Goal: Task Accomplishment & Management: Manage account settings

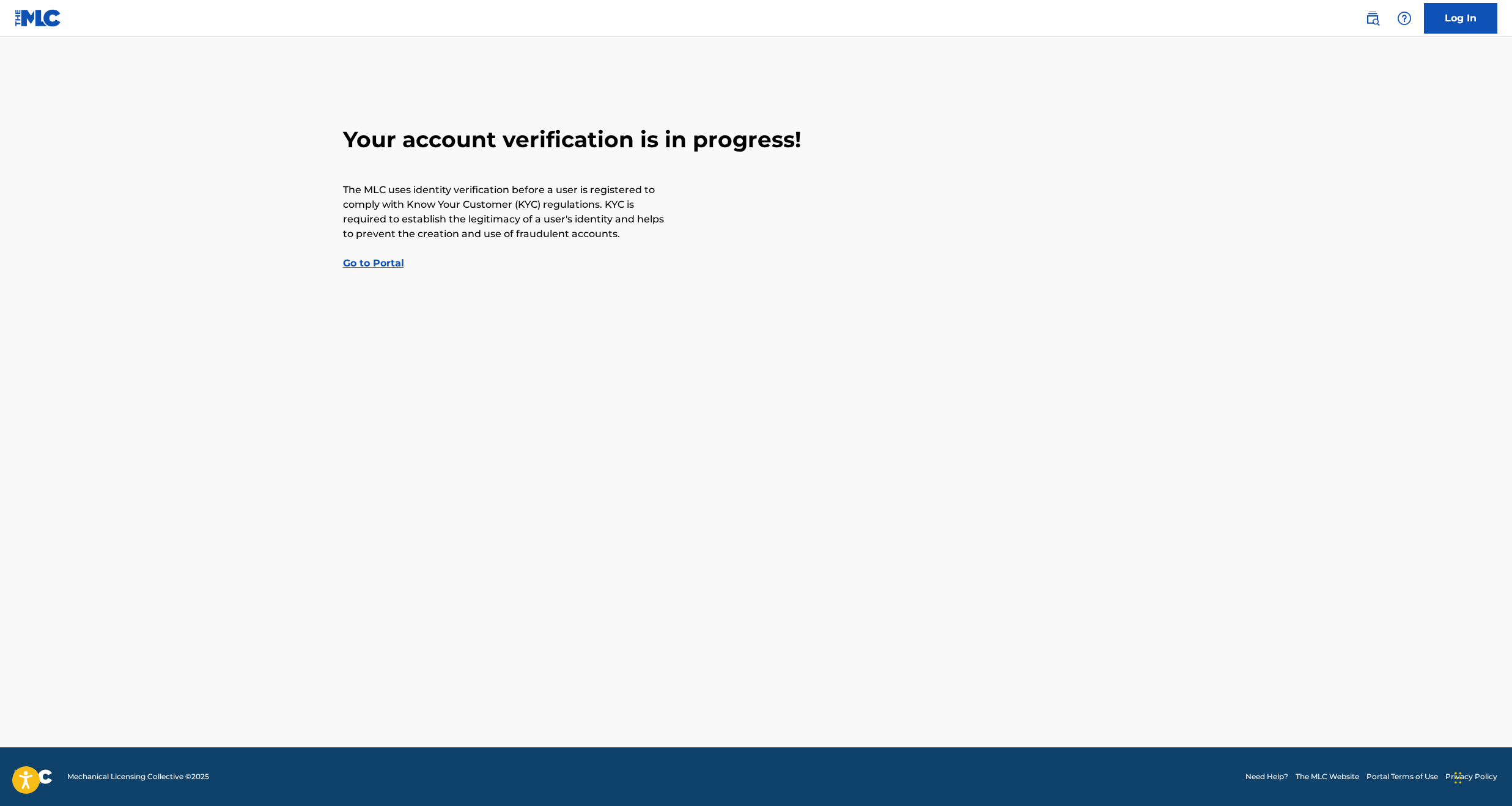
click at [379, 262] on link "Go to Portal" at bounding box center [373, 263] width 61 height 12
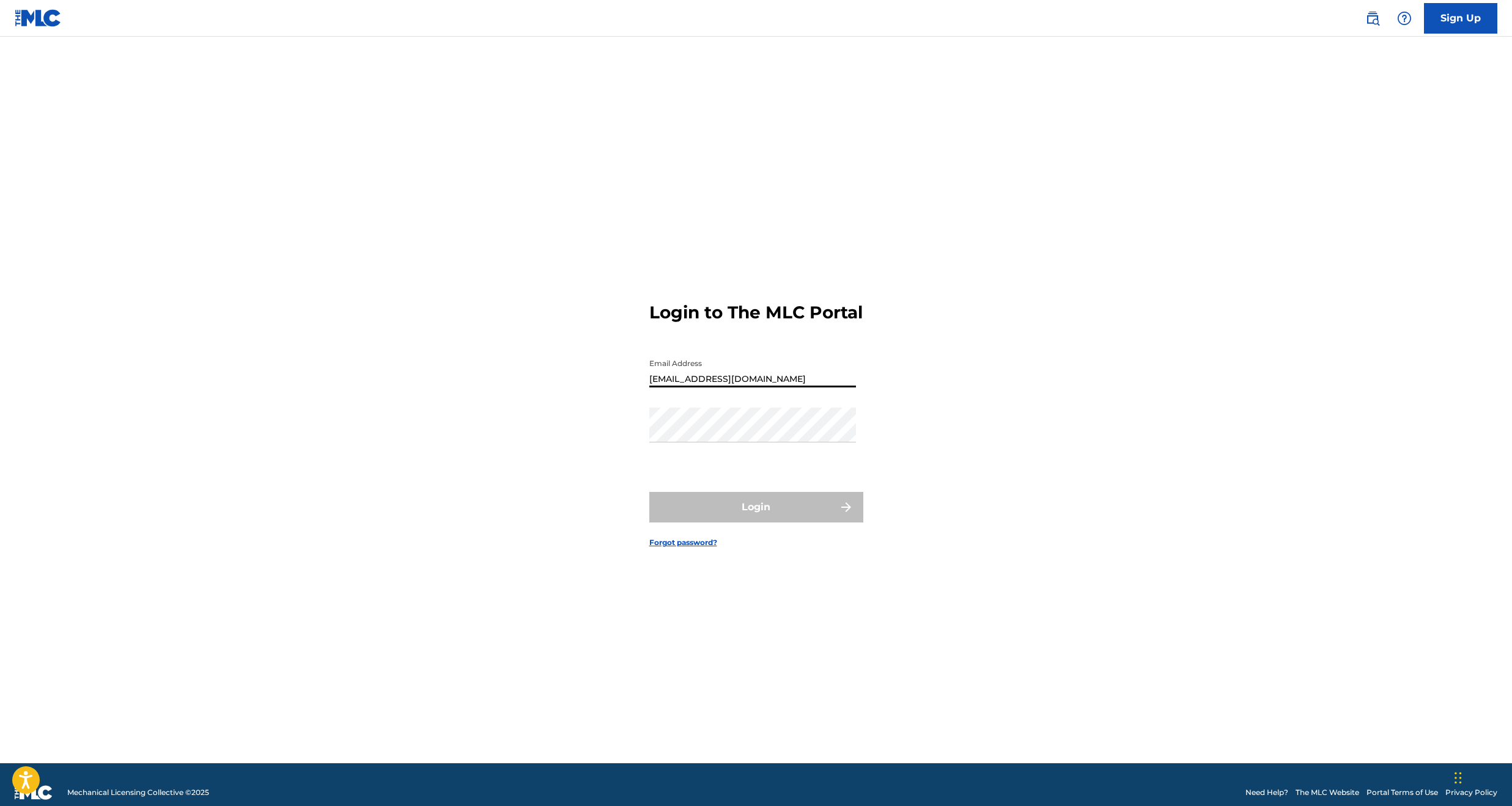
type input "[EMAIL_ADDRESS][DOMAIN_NAME]"
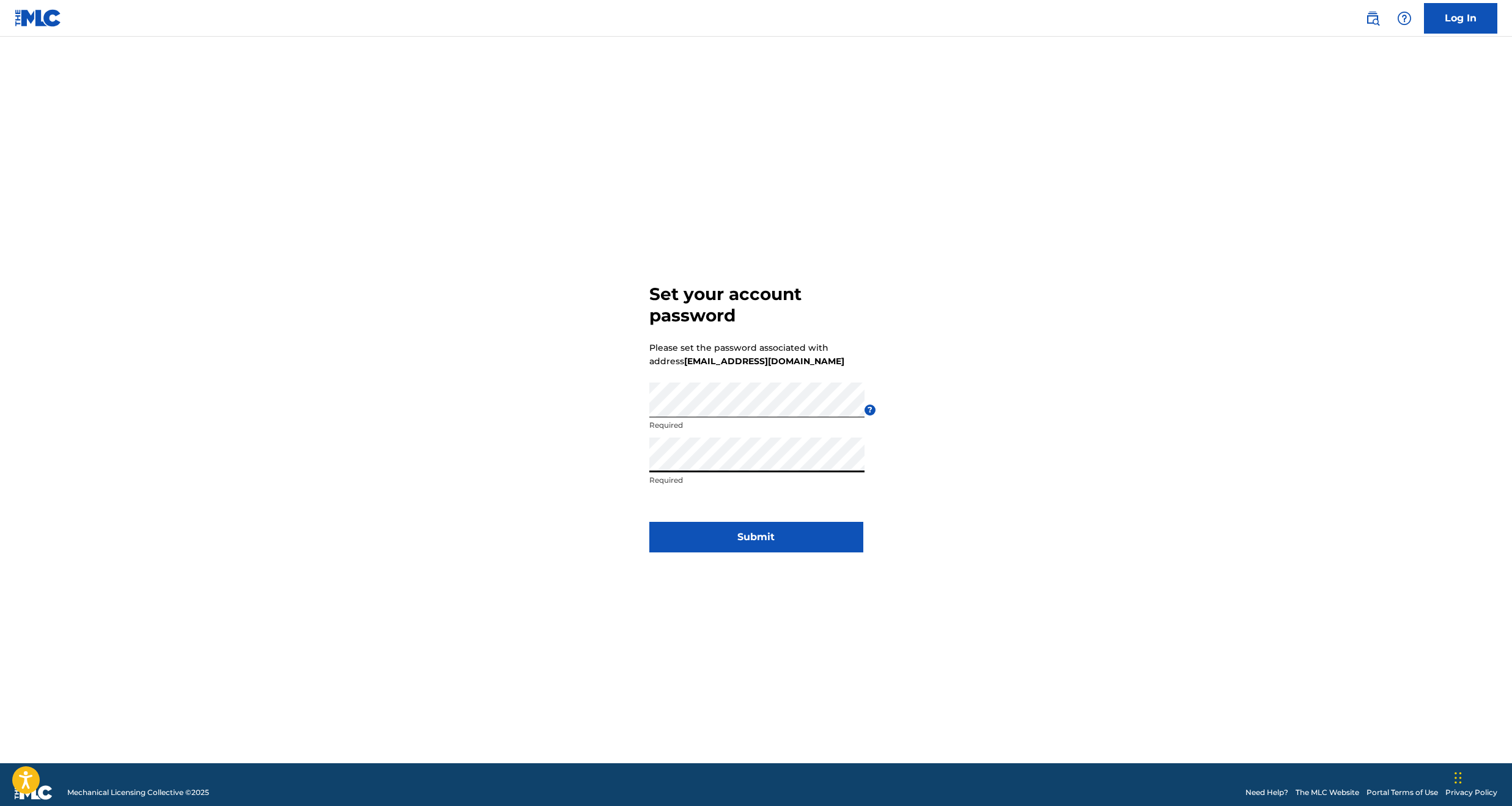
click at [744, 525] on button "Submit" at bounding box center [756, 537] width 214 height 31
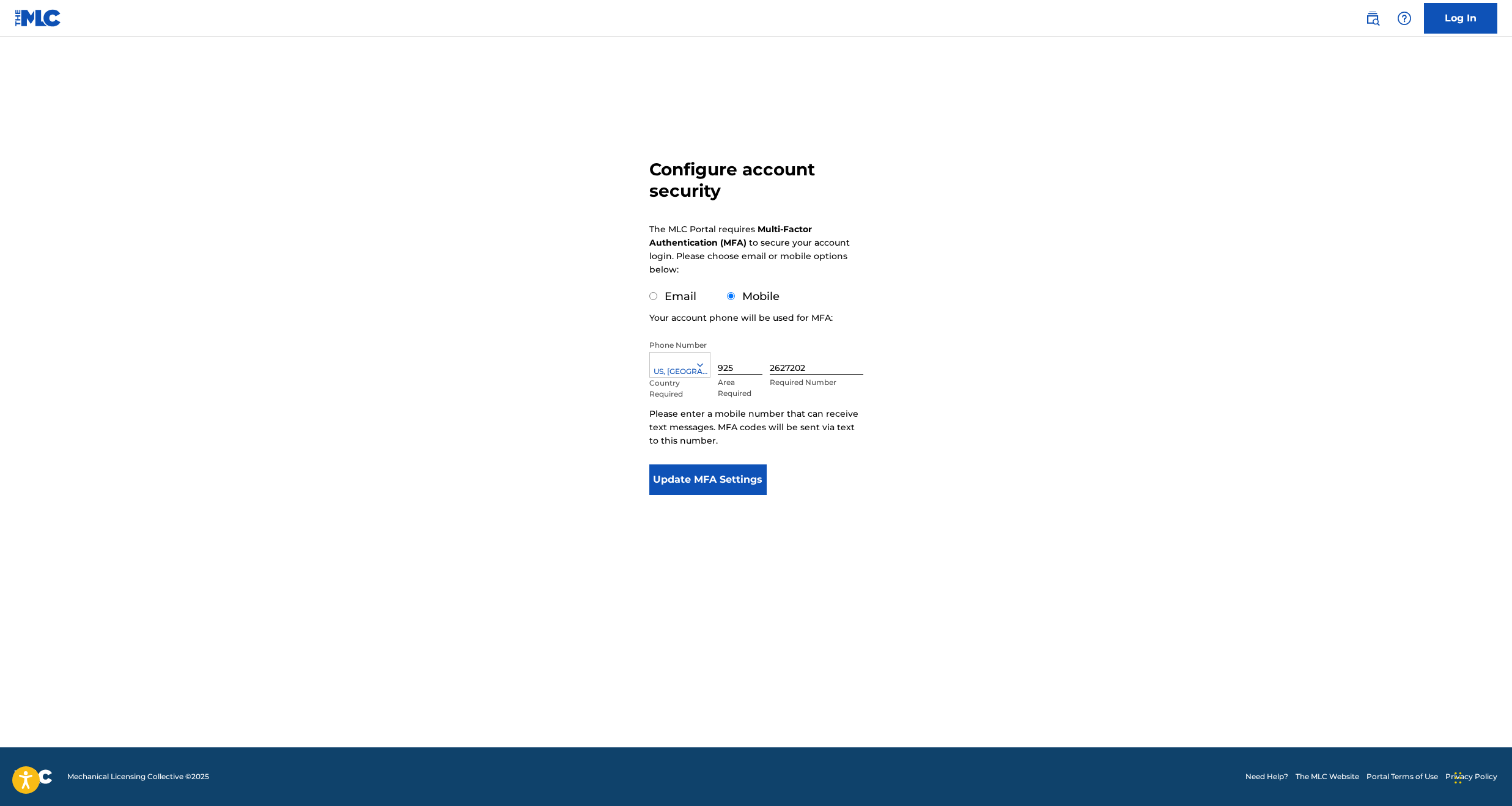
click at [740, 483] on button "Update MFA Settings" at bounding box center [708, 480] width 118 height 31
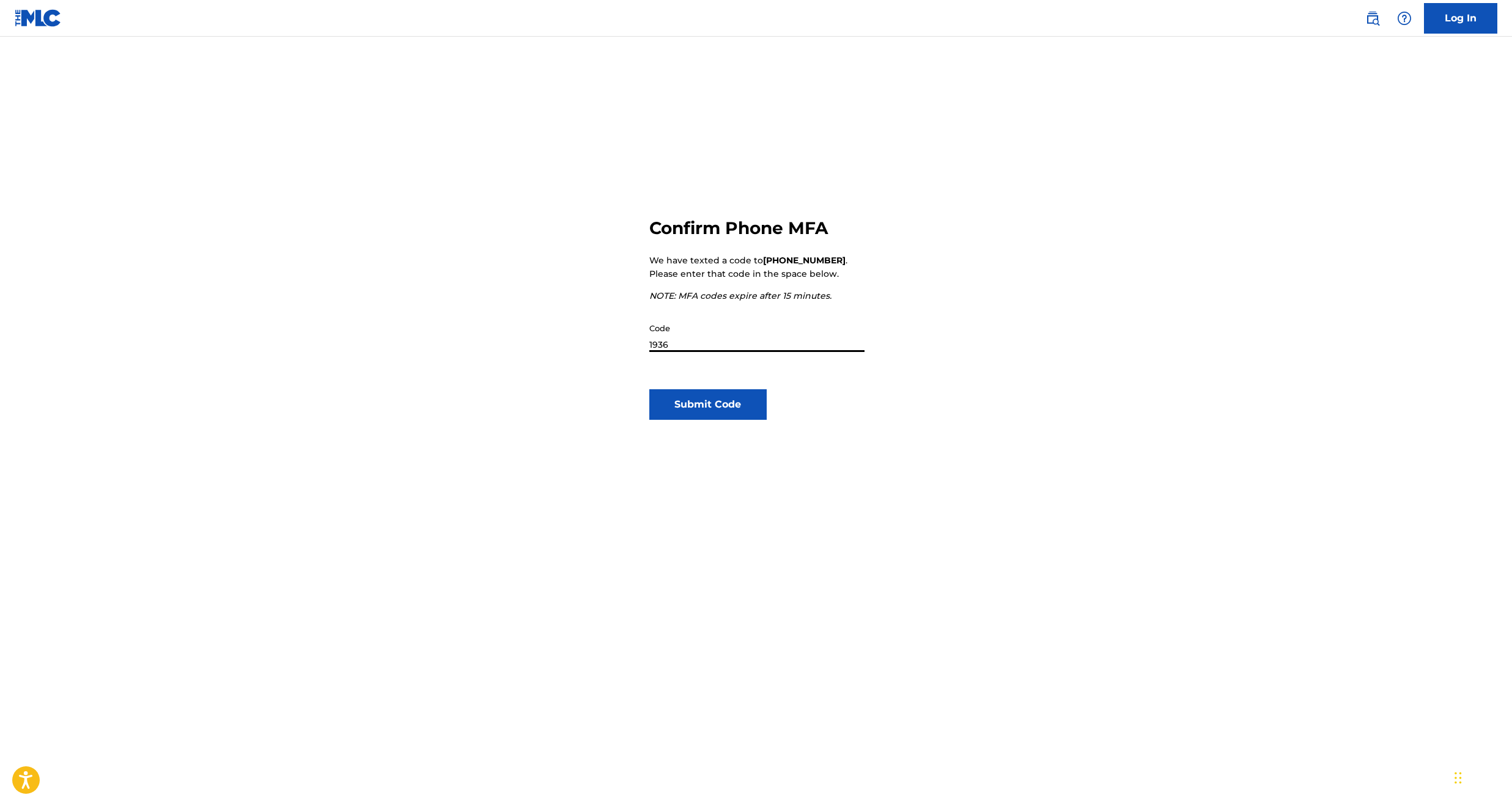
type input "19366"
click at [707, 405] on button "Submit Code" at bounding box center [708, 405] width 118 height 31
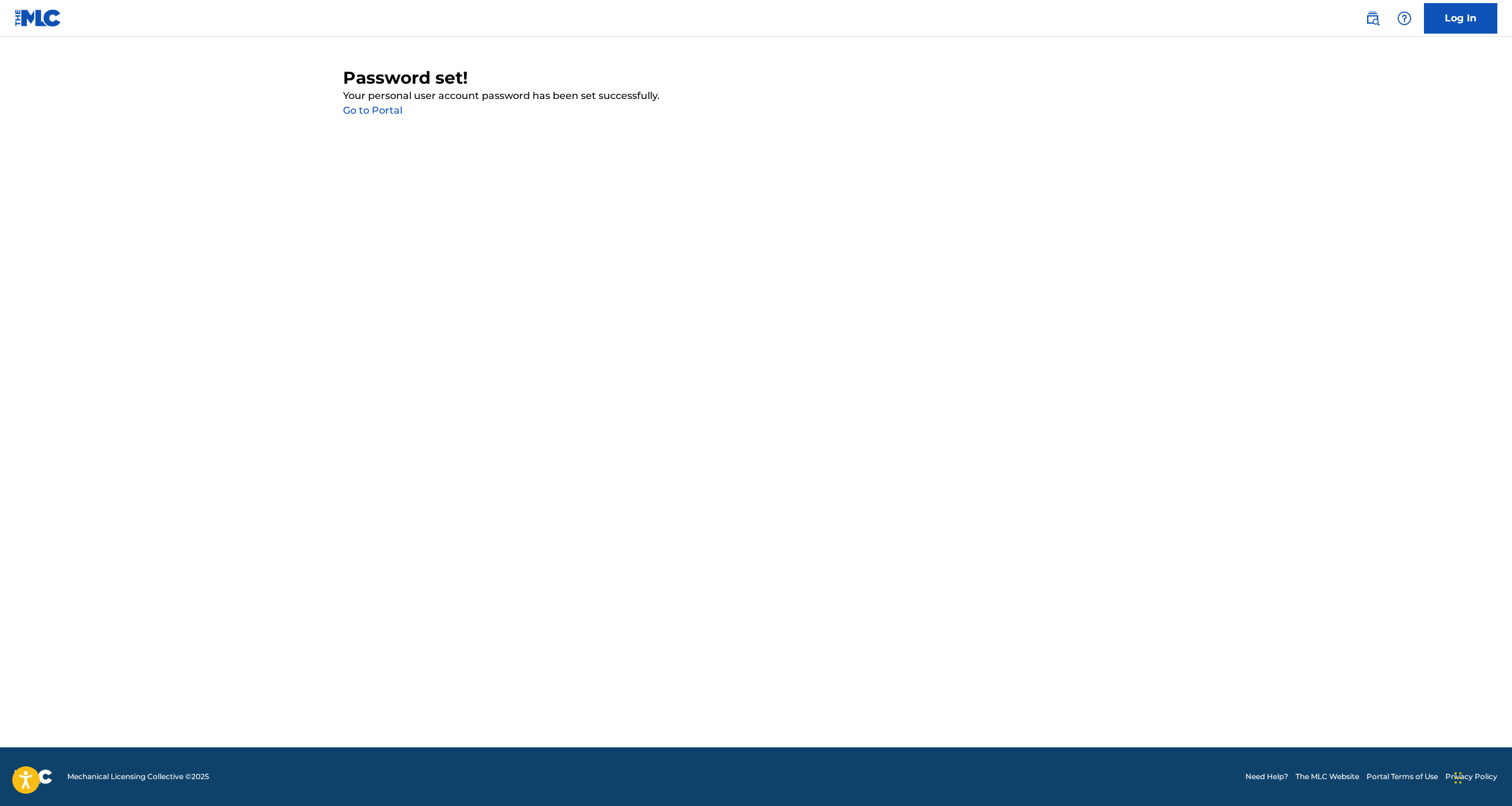
click at [374, 112] on link "Go to Portal" at bounding box center [372, 110] width 59 height 12
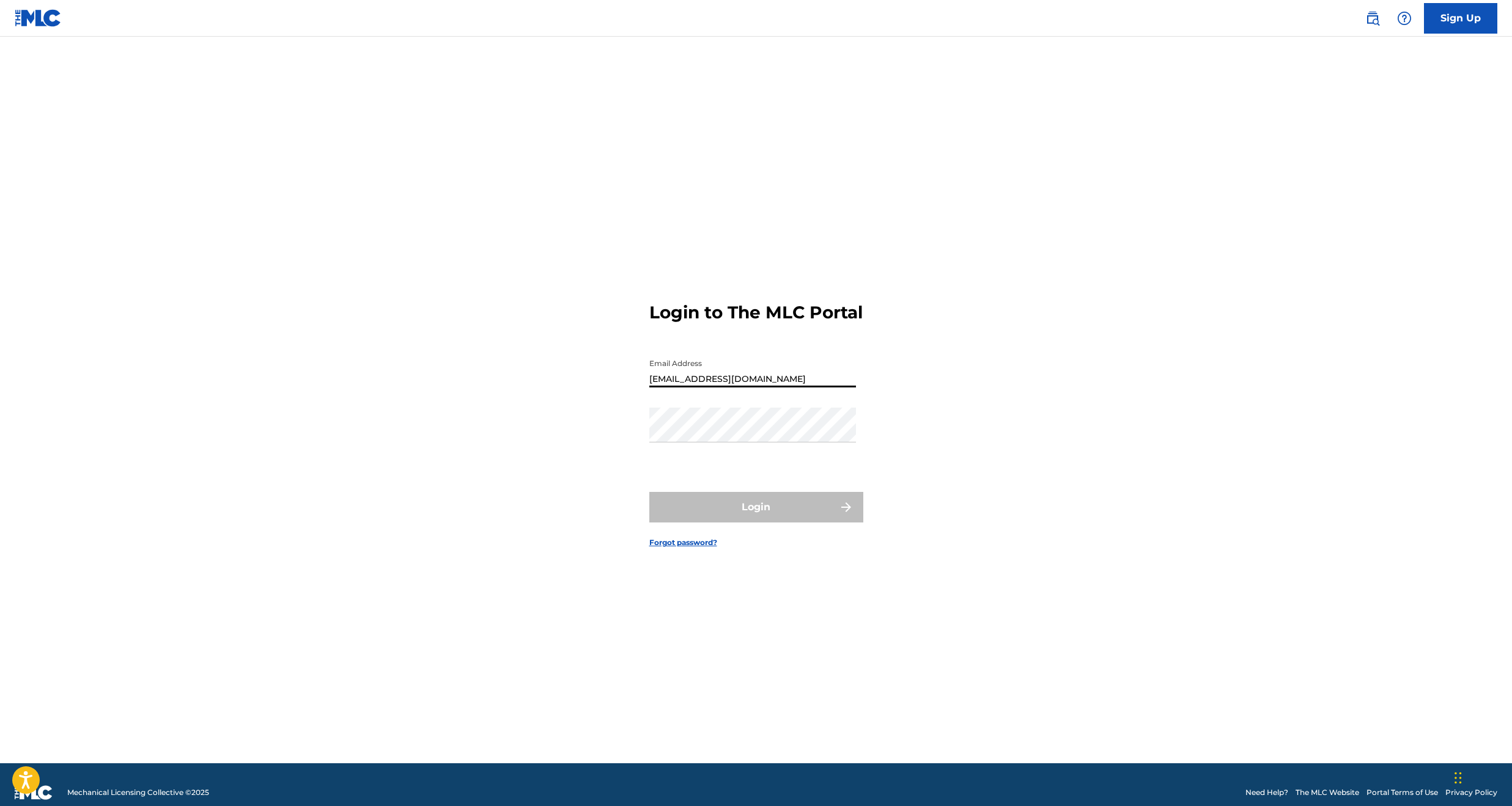
type input "[EMAIL_ADDRESS][DOMAIN_NAME]"
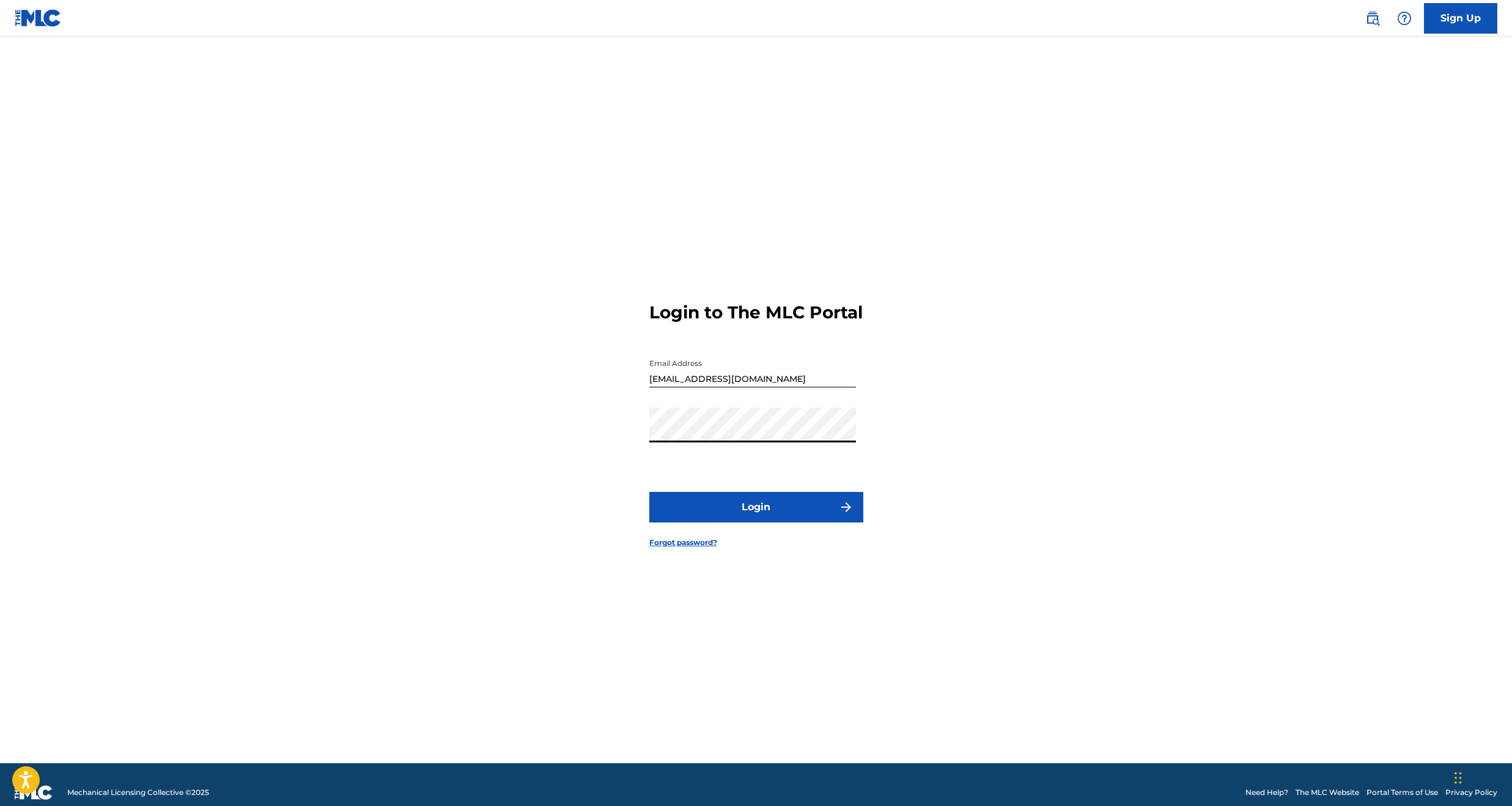
click at [736, 514] on button "Login" at bounding box center [756, 507] width 214 height 31
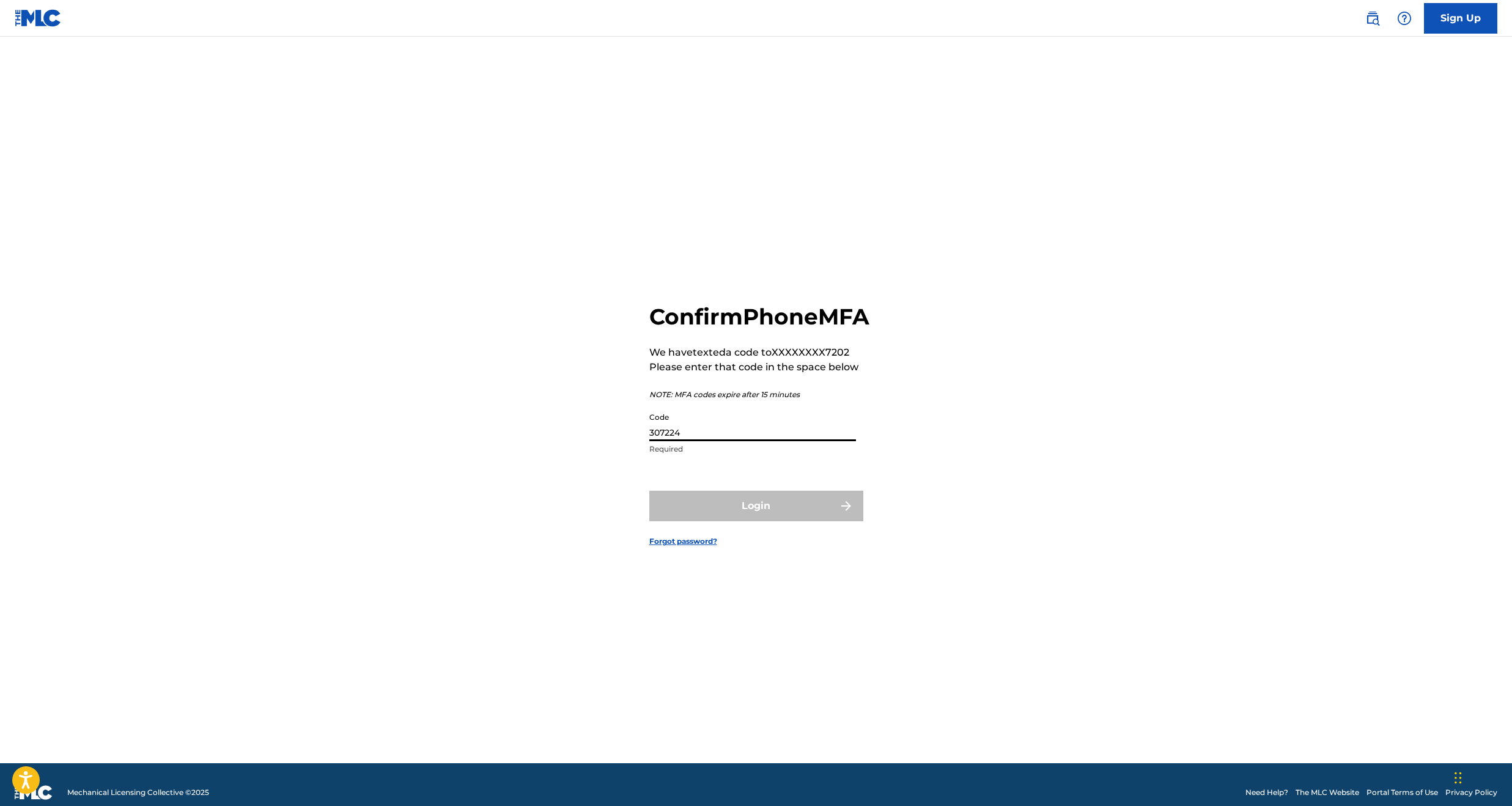
type input "307224"
click at [755, 519] on button "Login" at bounding box center [756, 506] width 214 height 31
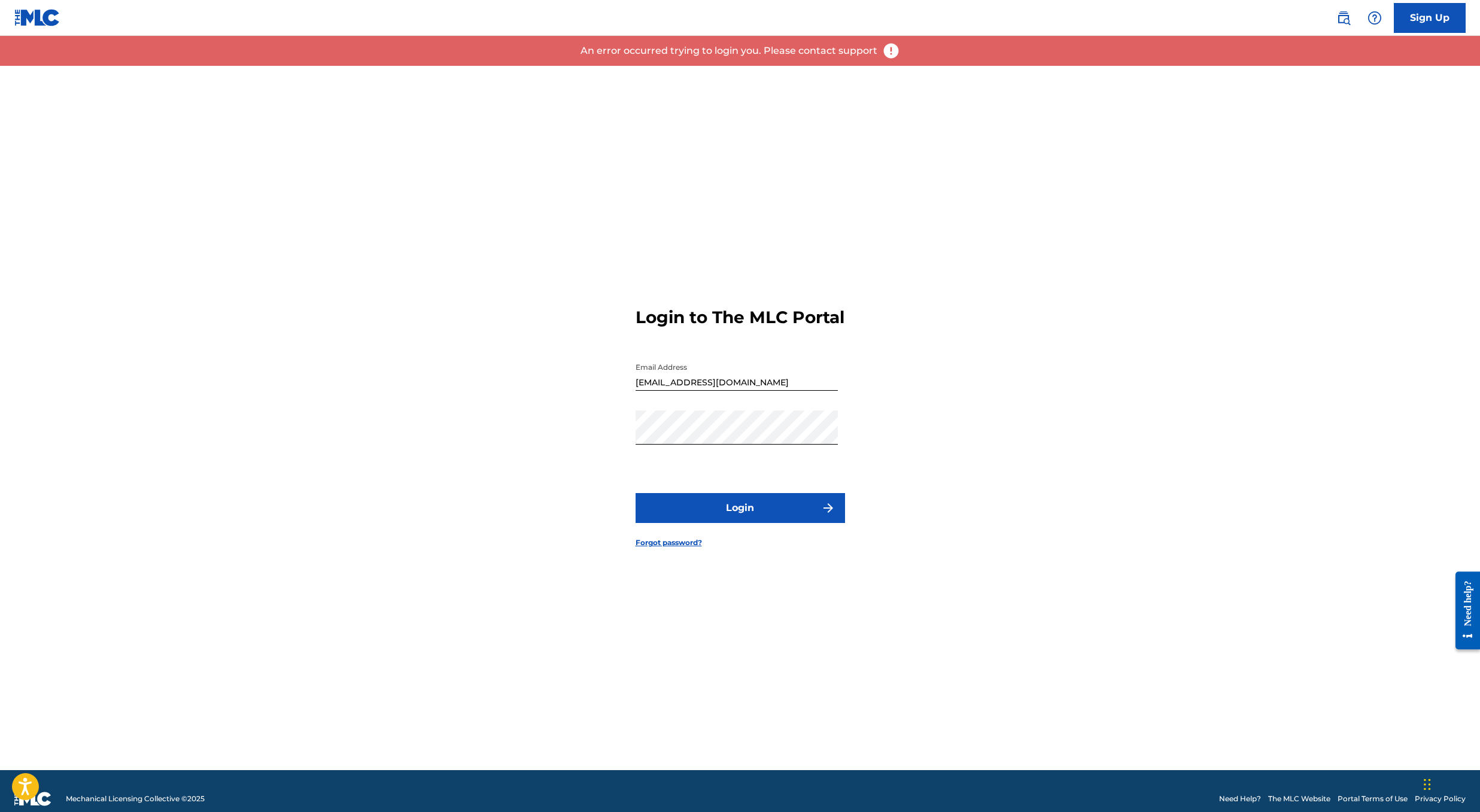
click at [723, 516] on button "Login" at bounding box center [740, 508] width 210 height 30
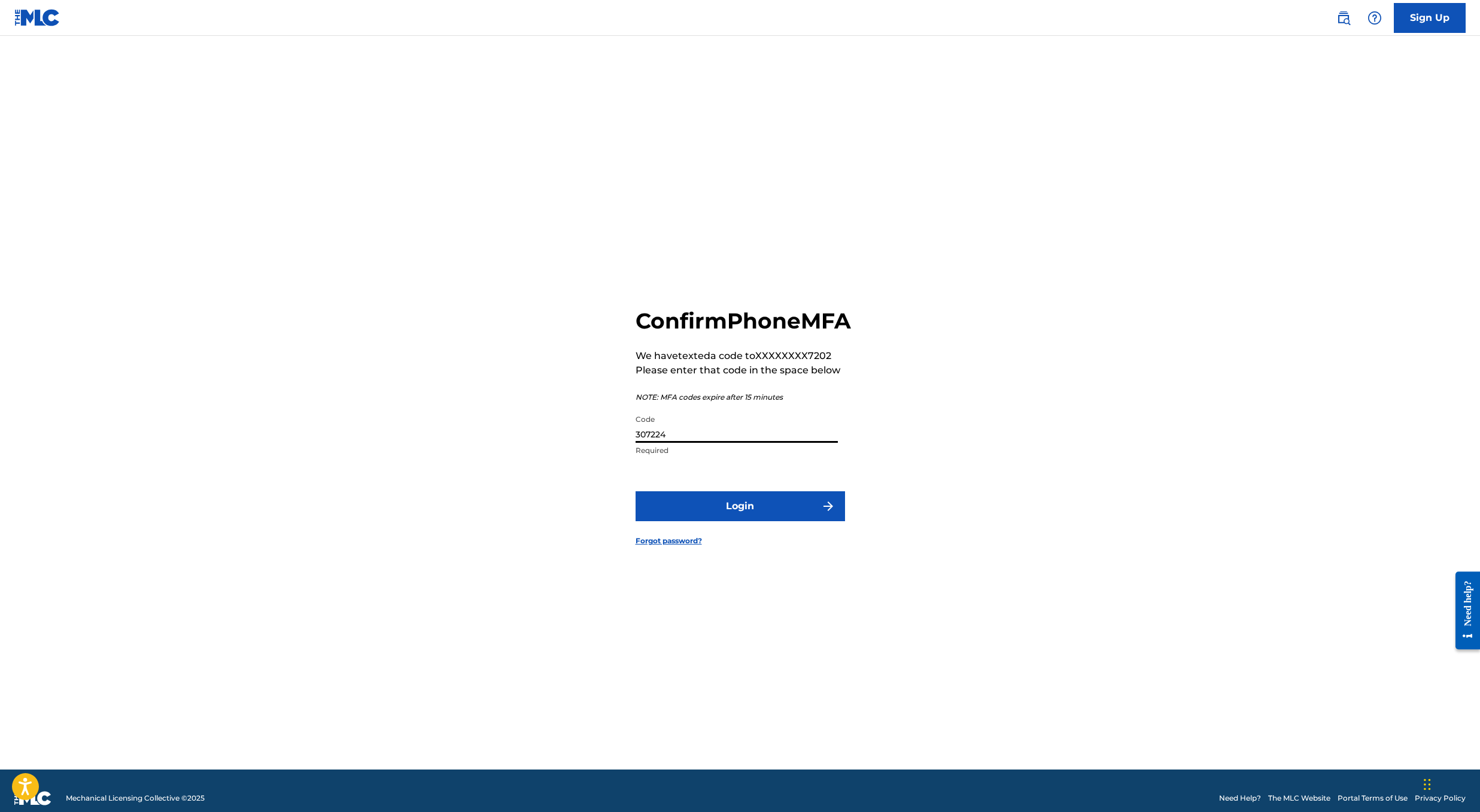
click at [675, 443] on input "307224" at bounding box center [736, 425] width 203 height 34
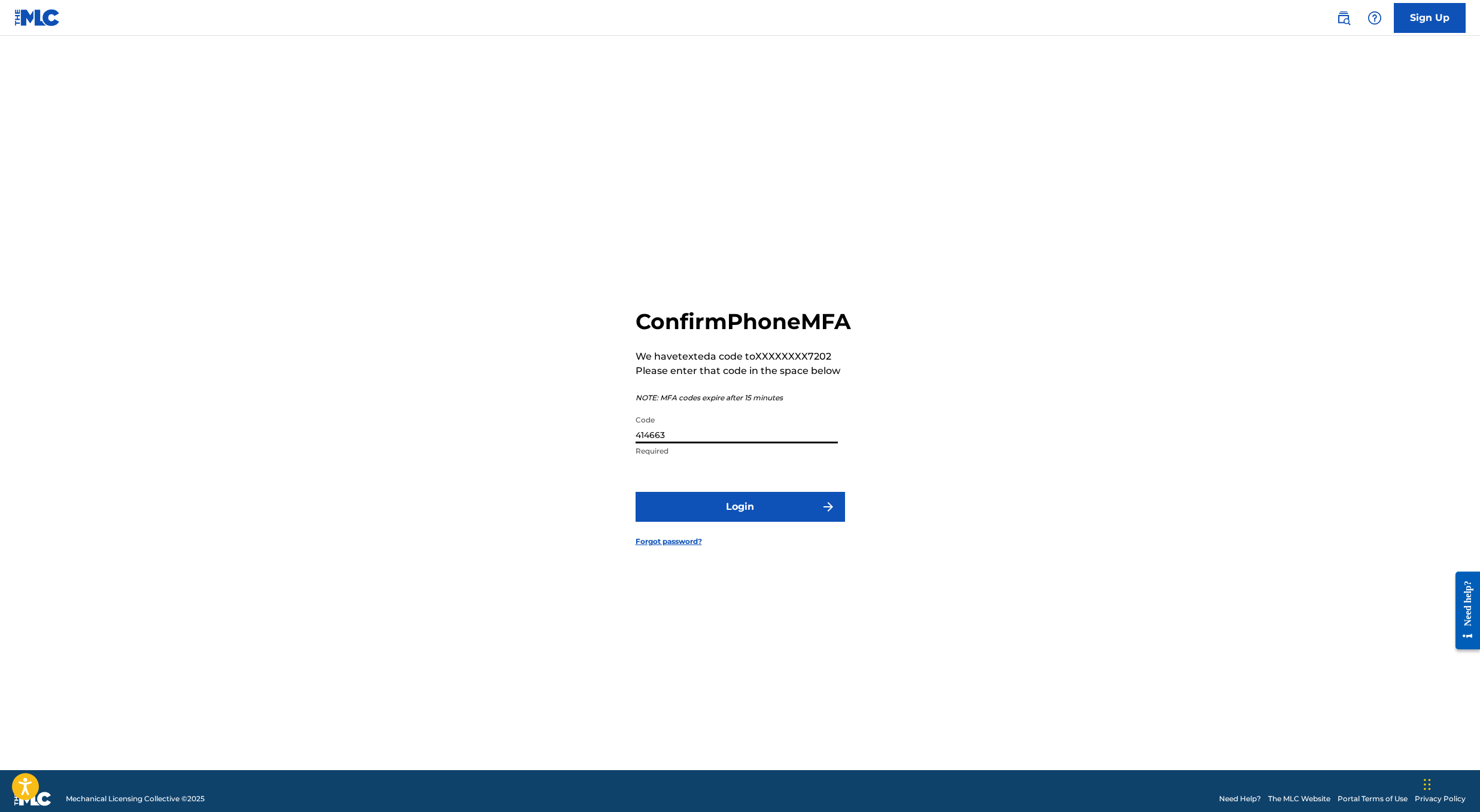
type input "414663"
click at [714, 522] on button "Login" at bounding box center [740, 507] width 210 height 30
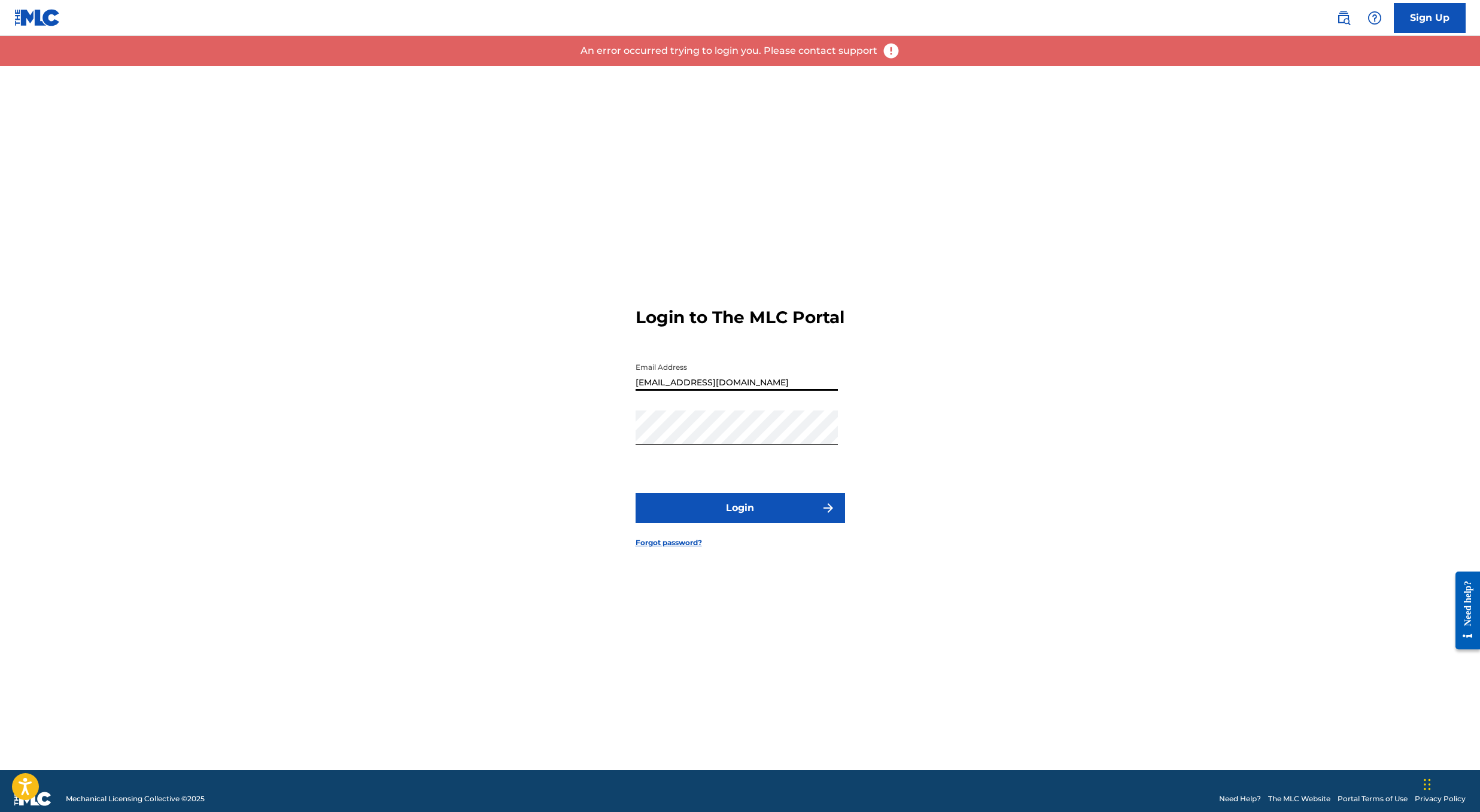
drag, startPoint x: 1306, startPoint y: 86, endPoint x: 954, endPoint y: 325, distance: 425.5
click at [954, 325] on div "Login to The MLC Portal Email Address cmten2@gmail.com Password Login Forgot pa…" at bounding box center [740, 418] width 838 height 704
click at [790, 509] on button "Login" at bounding box center [740, 508] width 210 height 30
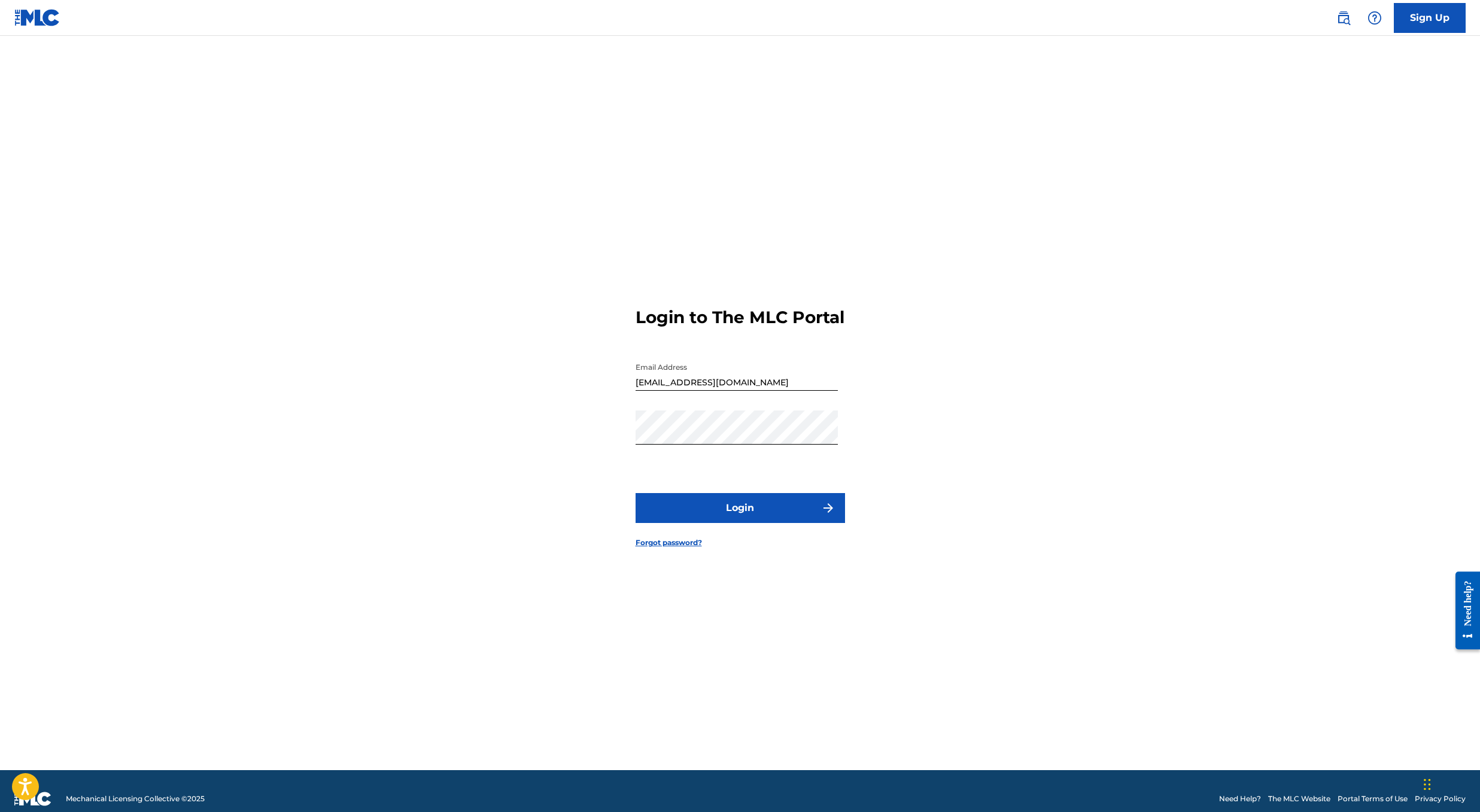
click at [798, 512] on button "Login" at bounding box center [740, 508] width 210 height 30
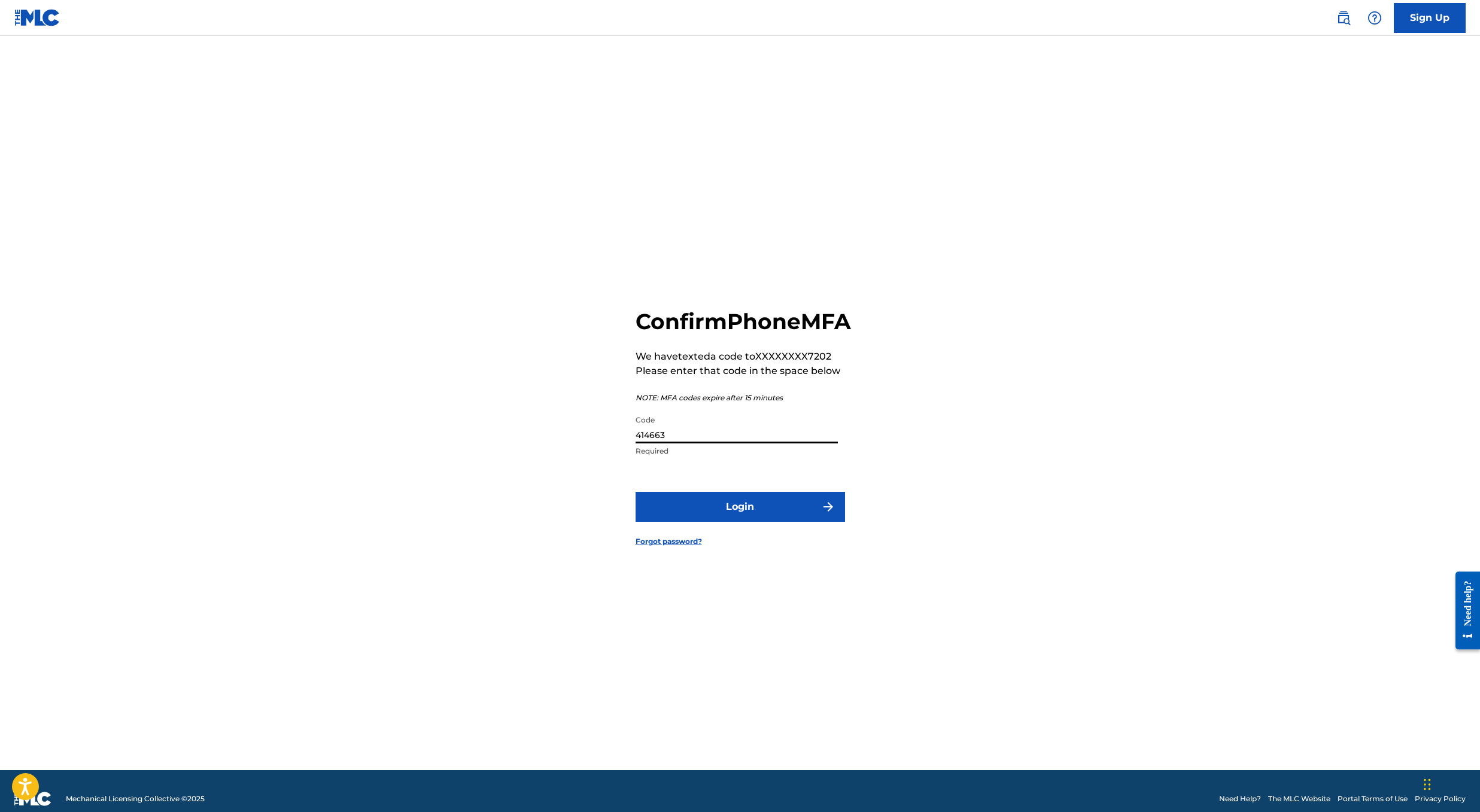
click at [682, 443] on input "414663" at bounding box center [736, 426] width 203 height 34
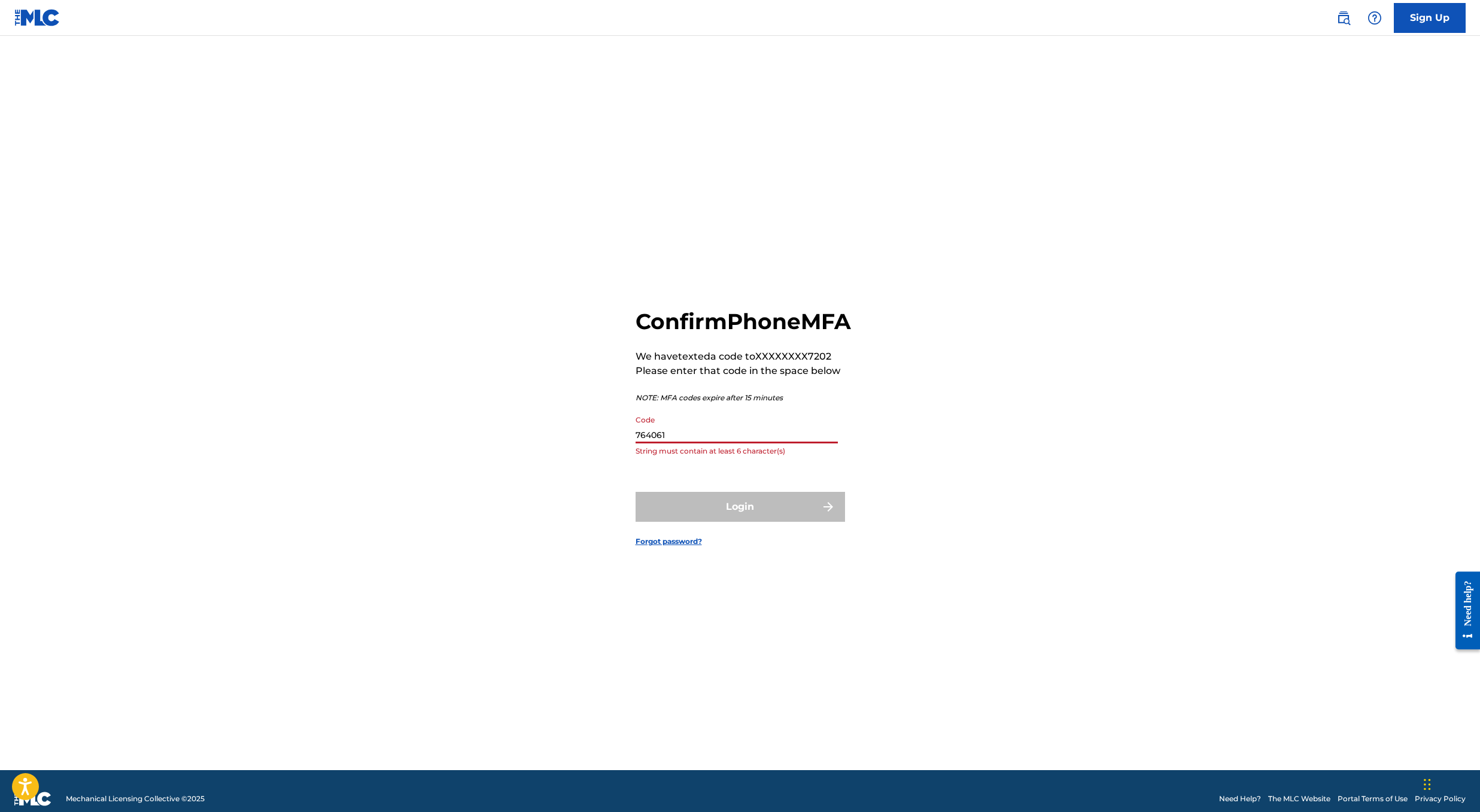
type input "764061"
click at [739, 520] on button "Login" at bounding box center [740, 507] width 210 height 30
